Goal: Complete application form

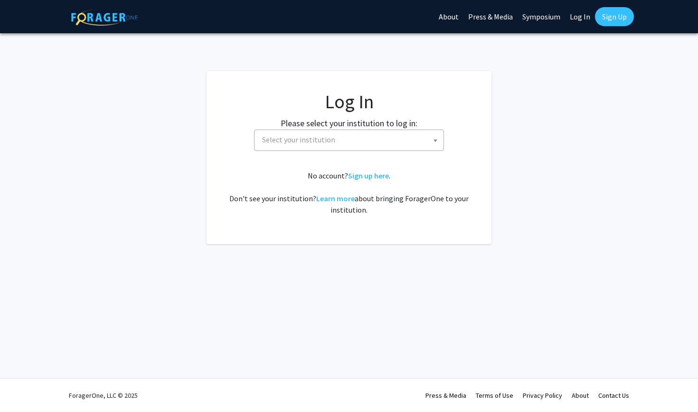
click at [327, 143] on span "Select your institution" at bounding box center [298, 140] width 73 height 10
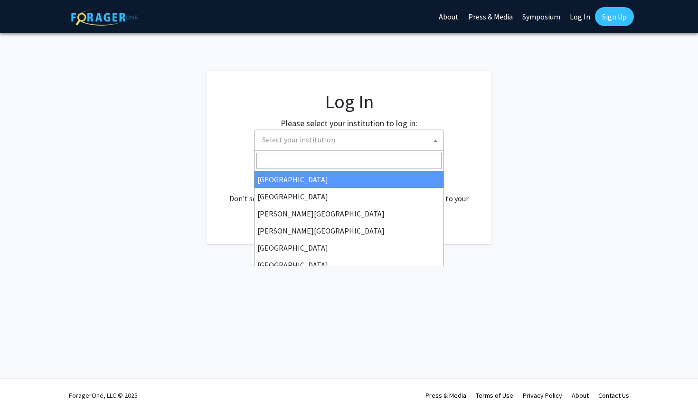
select select "34"
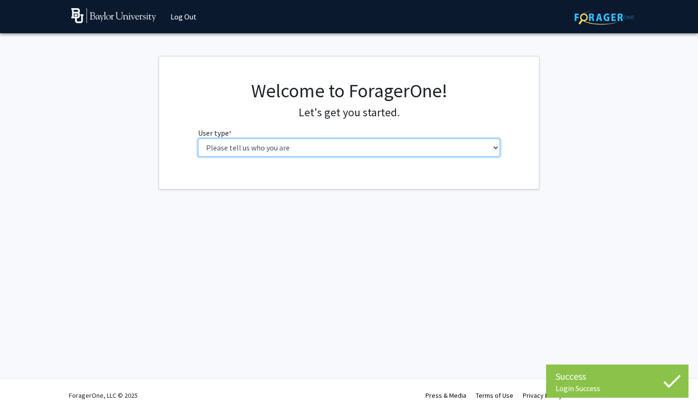
select select "1: undergrad"
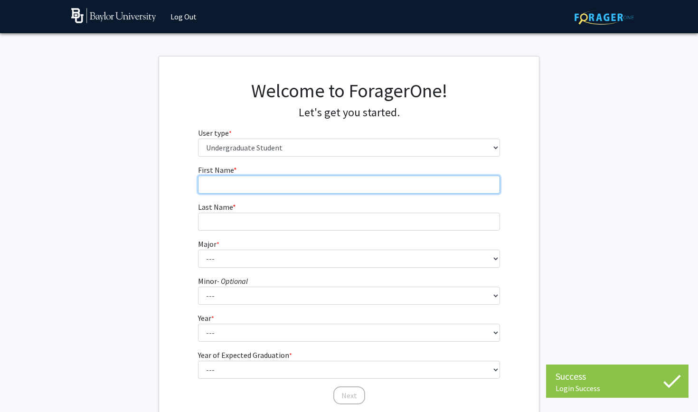
click at [379, 187] on input "First Name * required" at bounding box center [349, 185] width 303 height 18
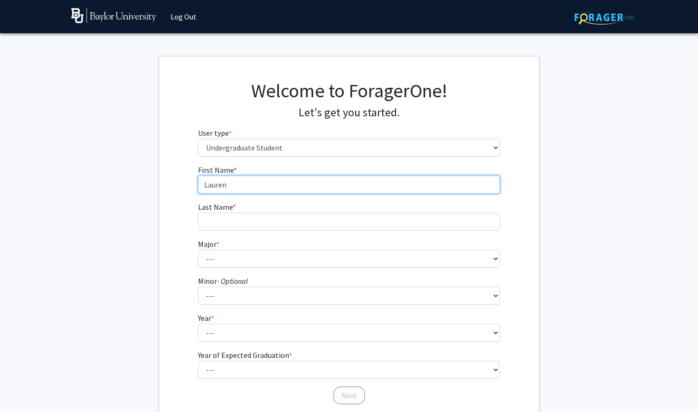
type input "Lauren"
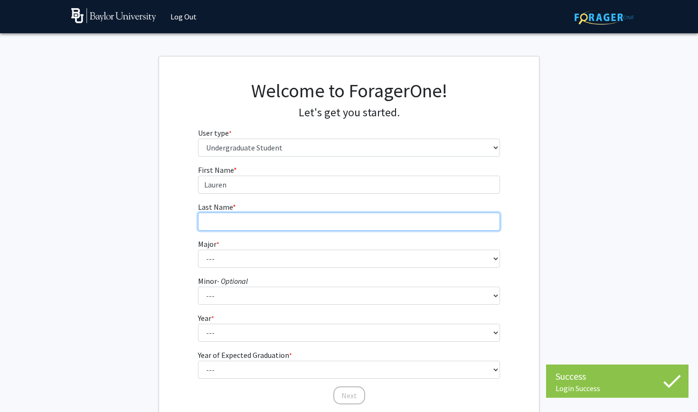
click at [306, 219] on input "Last Name * required" at bounding box center [349, 222] width 303 height 18
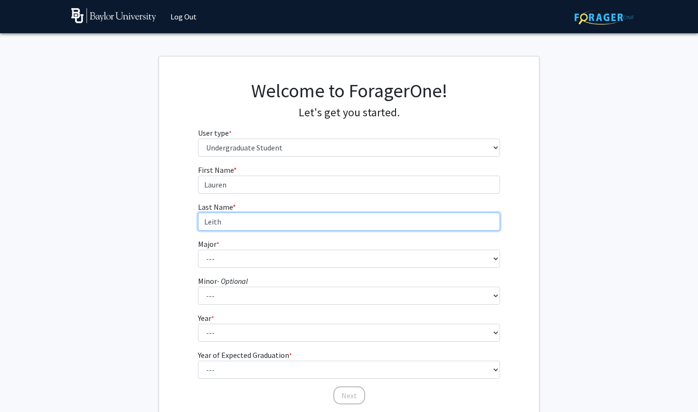
type input "Leith"
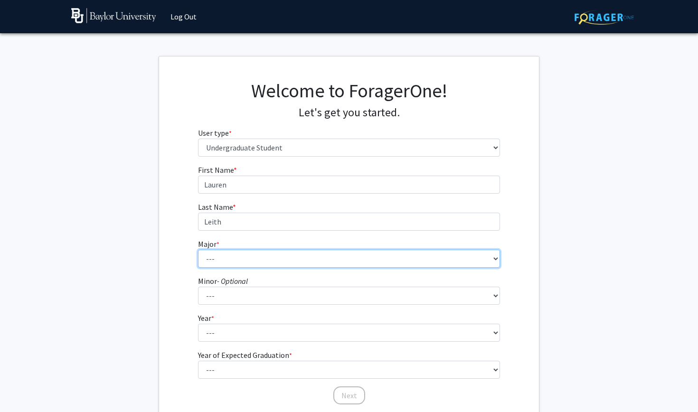
select select "77: 2742"
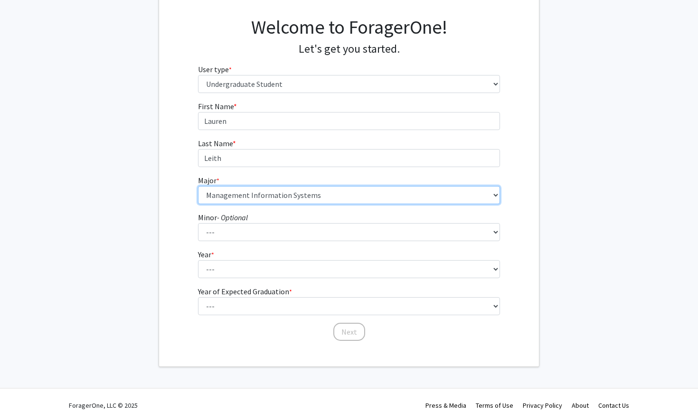
scroll to position [71, 0]
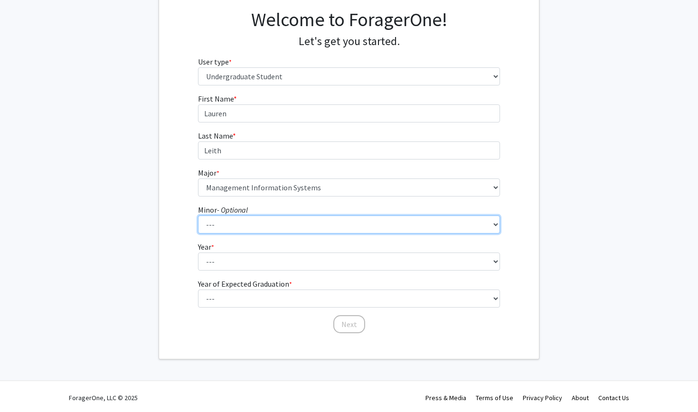
select select "71: 2134"
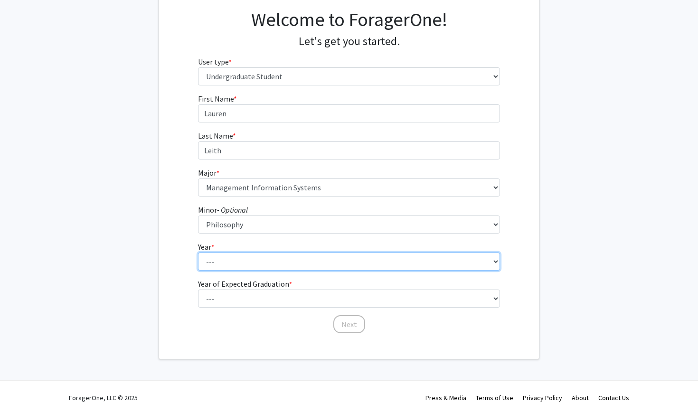
select select "2: sophomore"
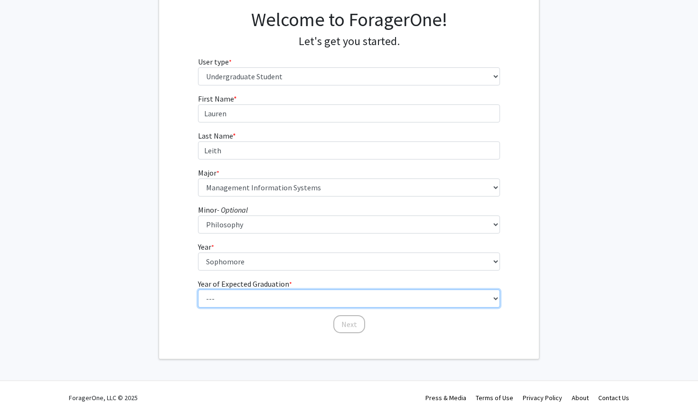
select select "4: 2028"
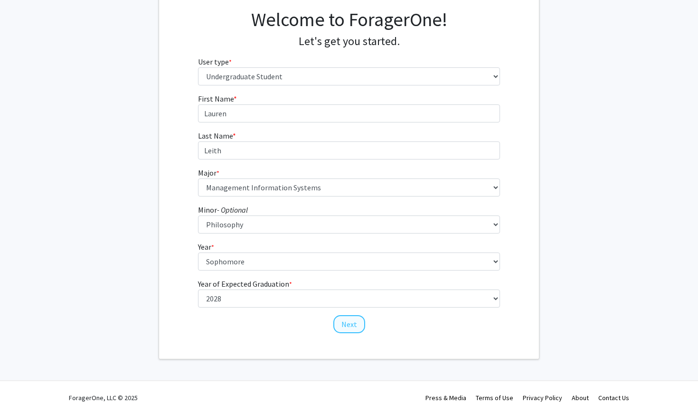
click at [349, 320] on button "Next" at bounding box center [350, 325] width 32 height 18
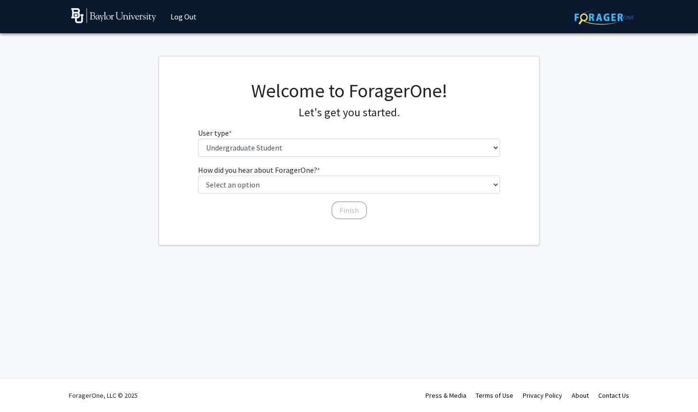
scroll to position [0, 0]
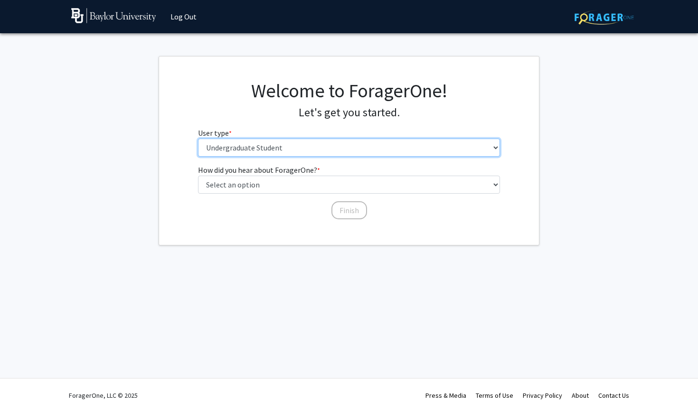
drag, startPoint x: 254, startPoint y: 143, endPoint x: 327, endPoint y: 280, distance: 155.2
click at [329, 280] on div "Skip navigation Log Out Complete your profile × To continue, you need to make s…" at bounding box center [349, 206] width 698 height 412
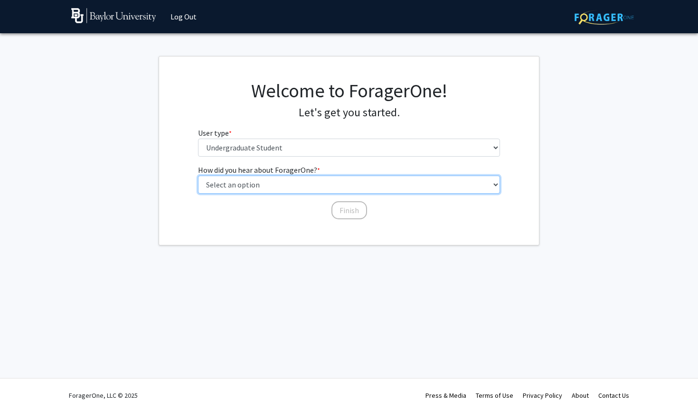
select select "3: university_website"
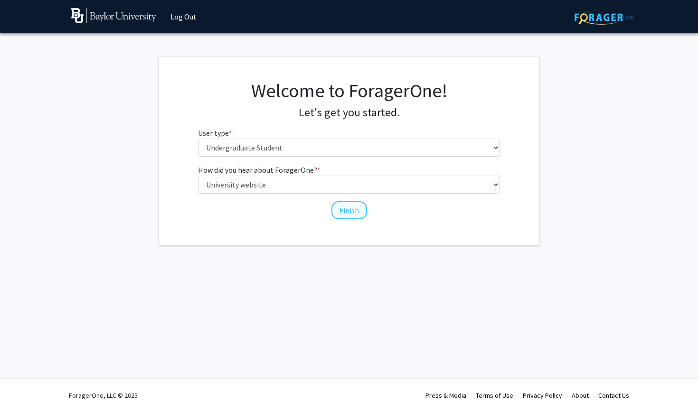
click at [344, 207] on button "Finish" at bounding box center [350, 210] width 36 height 18
